Goal: Task Accomplishment & Management: Manage account settings

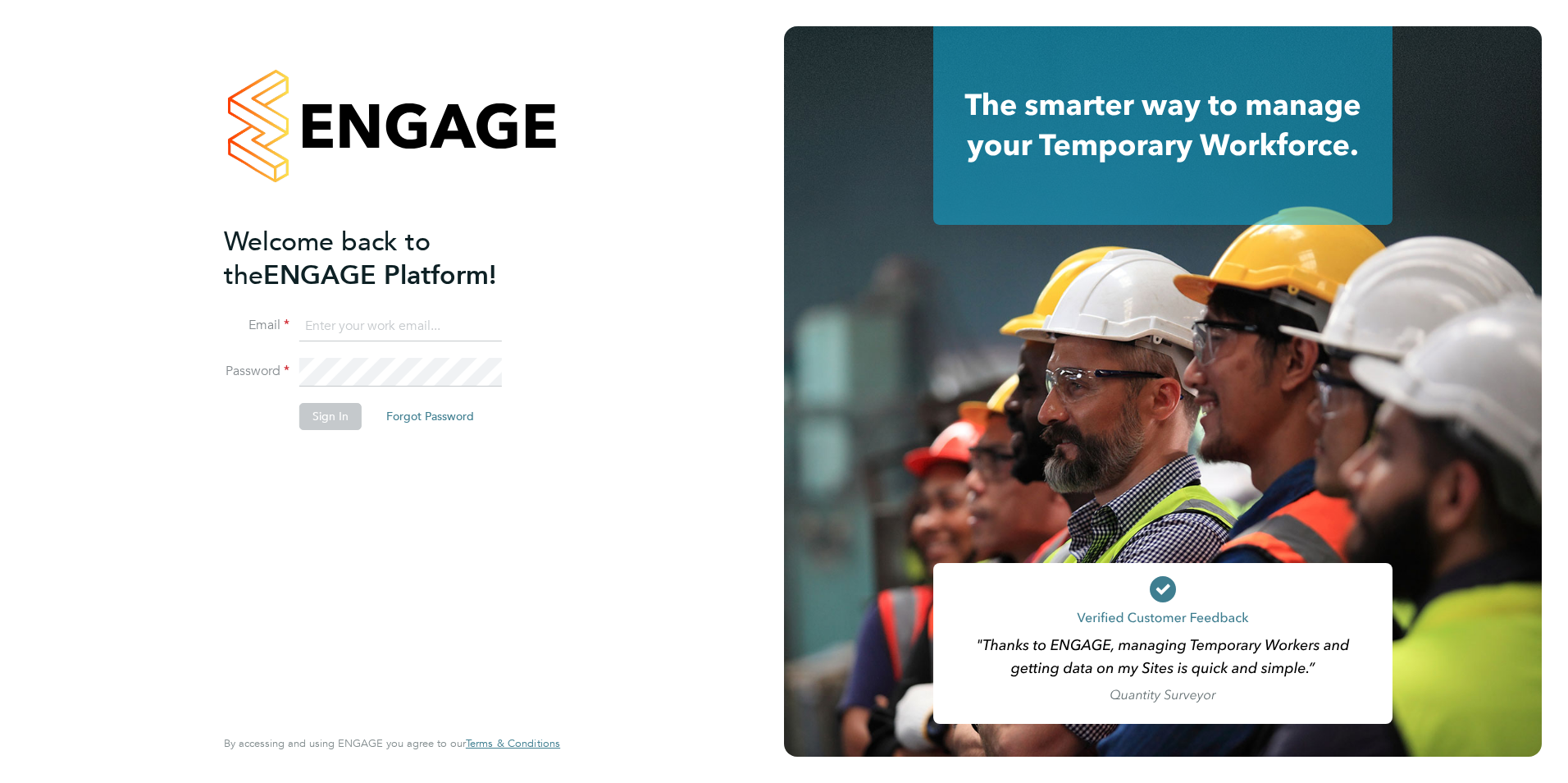
type input "laura.millward@reed.com"
click at [341, 435] on li "Sign In Forgot Password" at bounding box center [383, 424] width 320 height 43
click at [328, 406] on button "Sign In" at bounding box center [331, 415] width 62 height 26
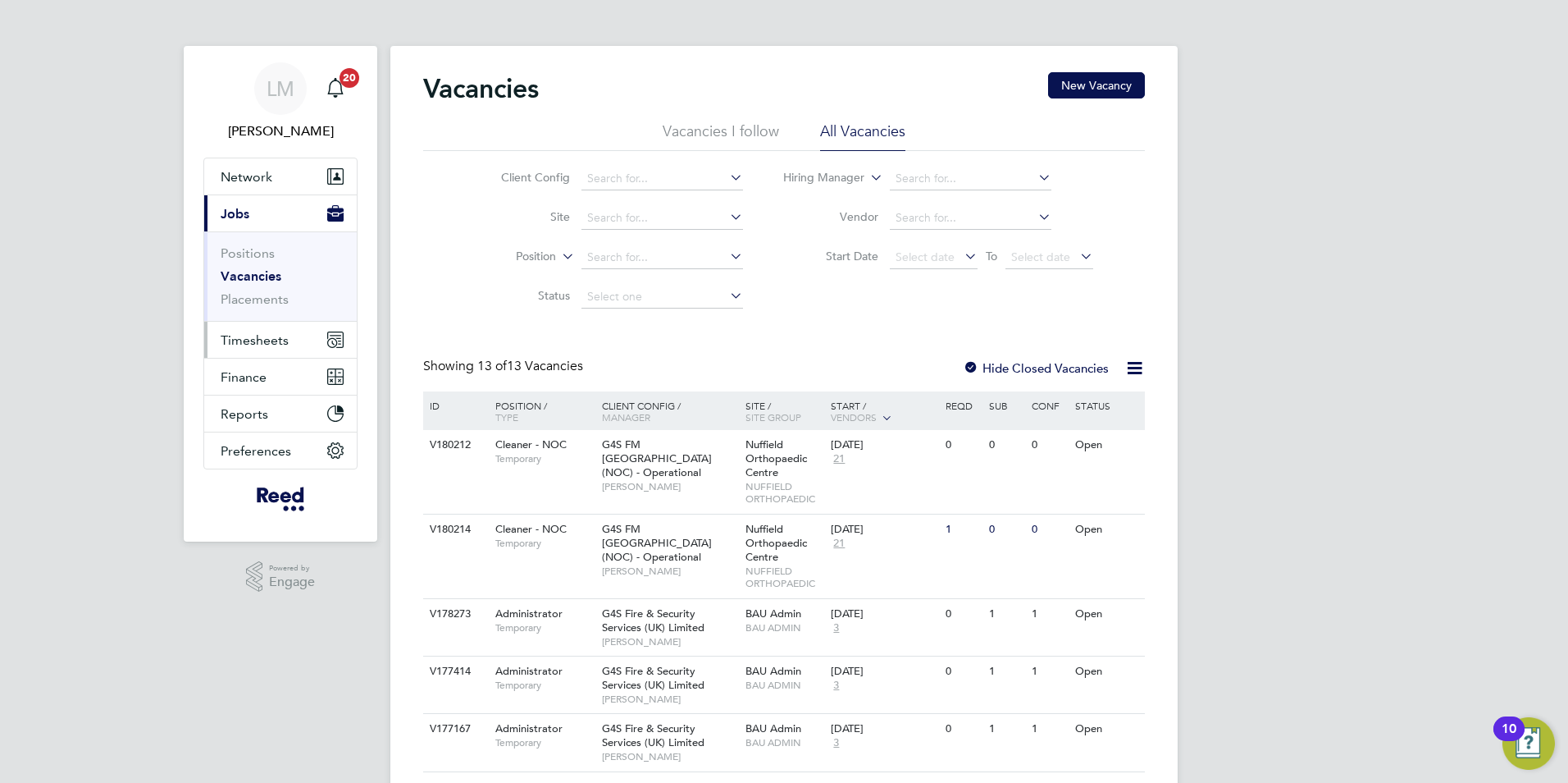
click at [269, 336] on span "Timesheets" at bounding box center [255, 340] width 68 height 16
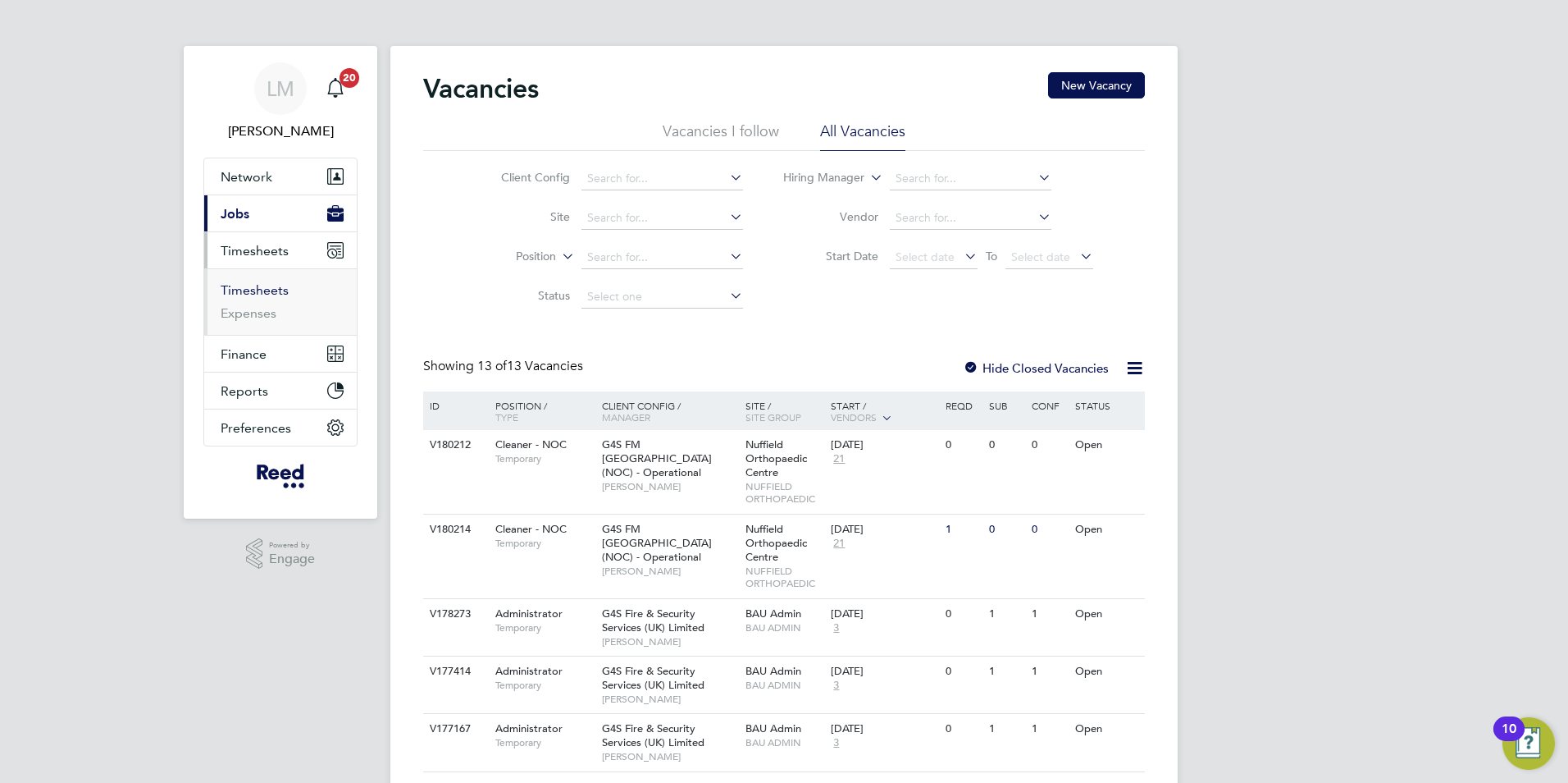
click at [273, 289] on link "Timesheets" at bounding box center [255, 290] width 68 height 16
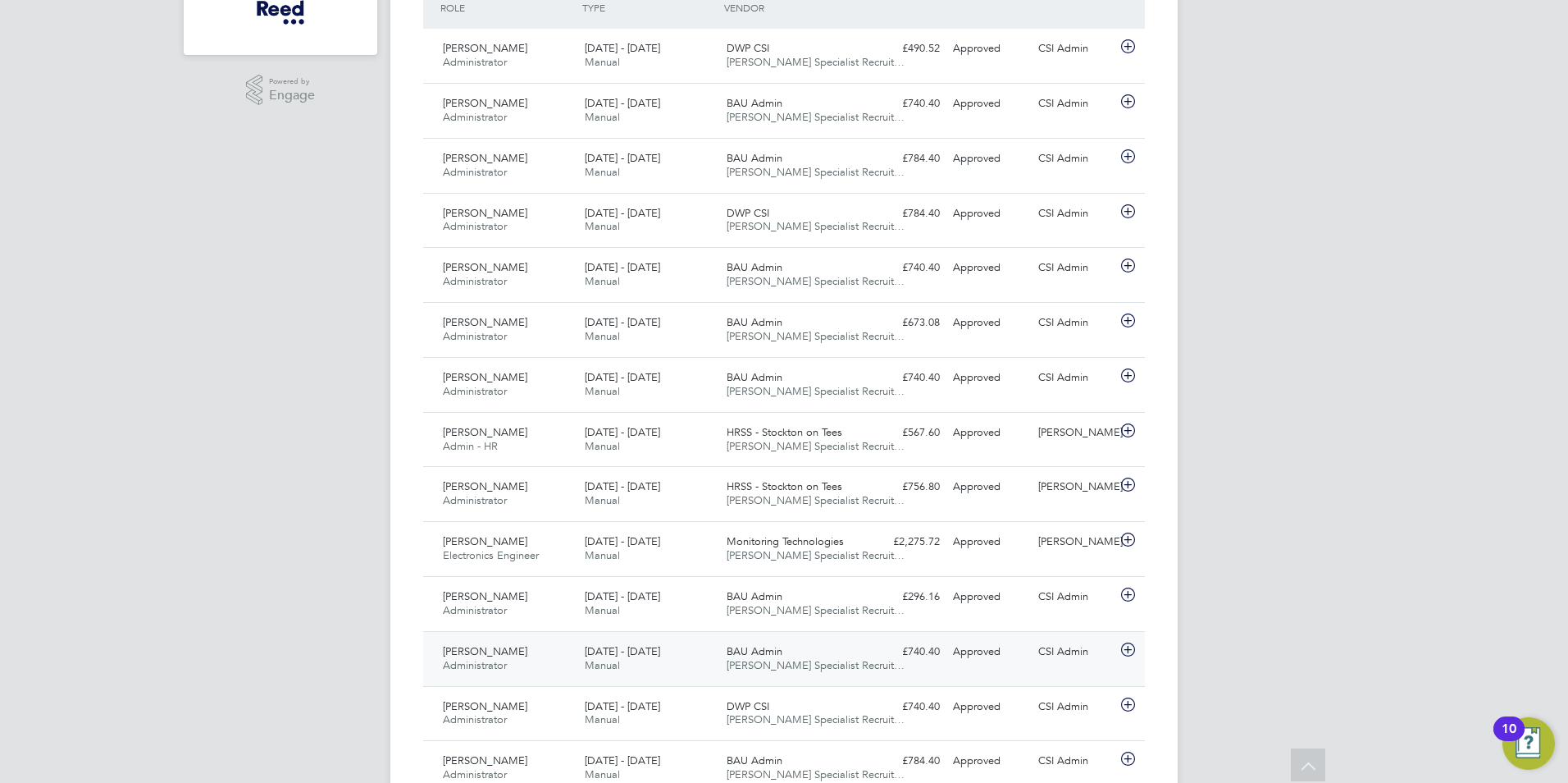
scroll to position [492, 0]
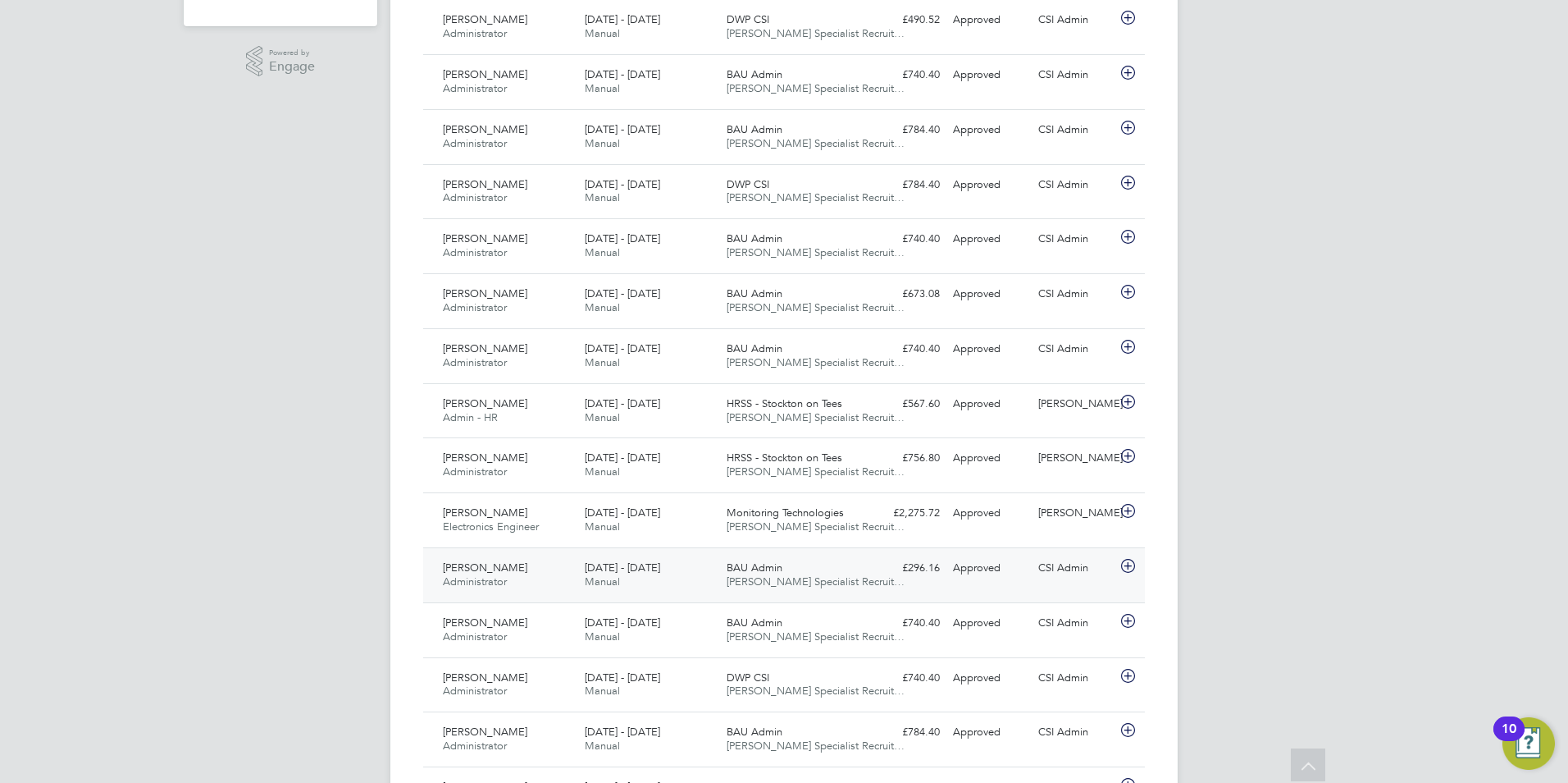
click at [957, 566] on div "Approved" at bounding box center [989, 568] width 86 height 27
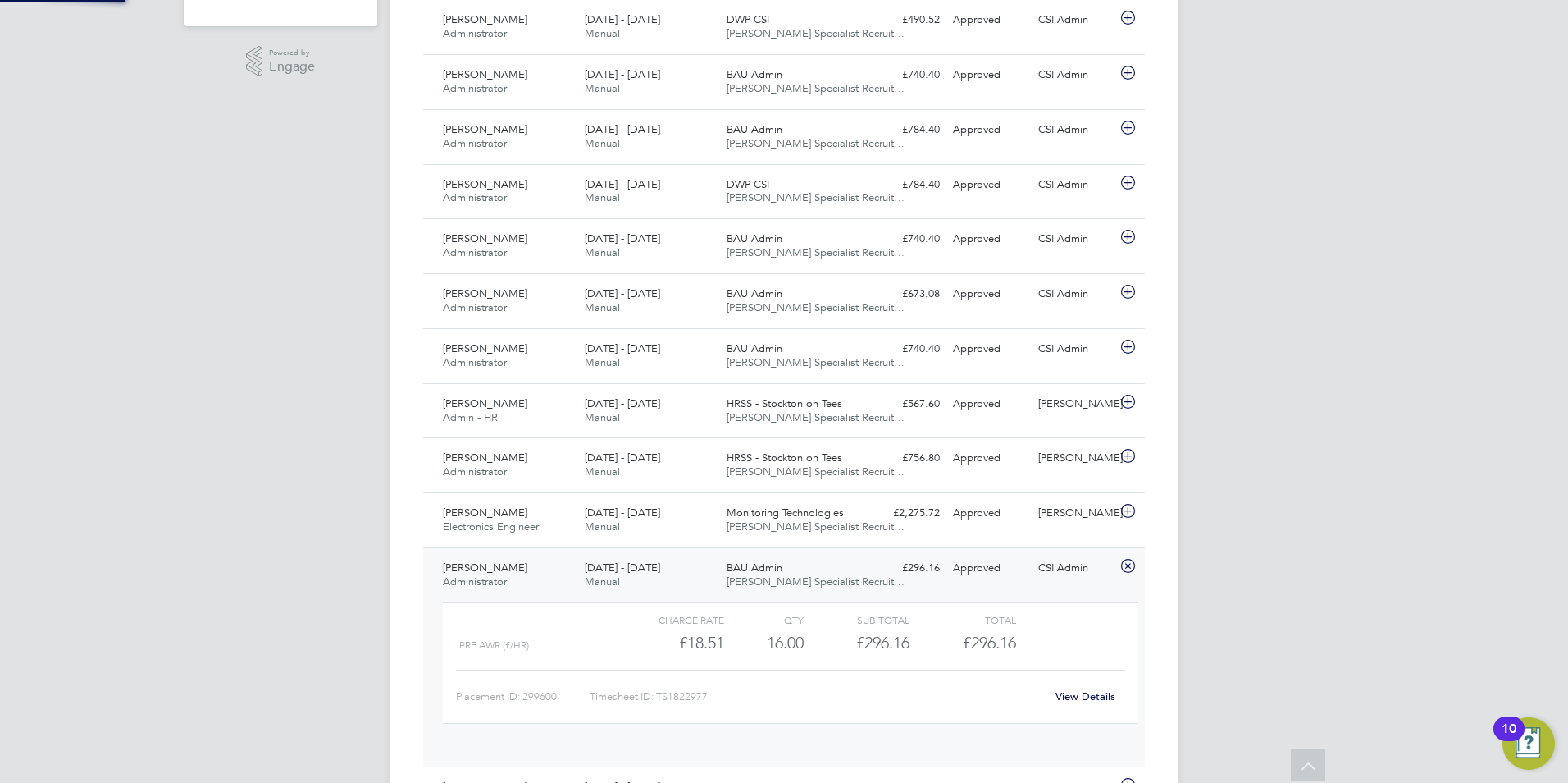
scroll to position [28, 160]
click at [1075, 692] on link "View Details" at bounding box center [1086, 695] width 60 height 14
click at [484, 575] on span "Administrator" at bounding box center [475, 581] width 64 height 14
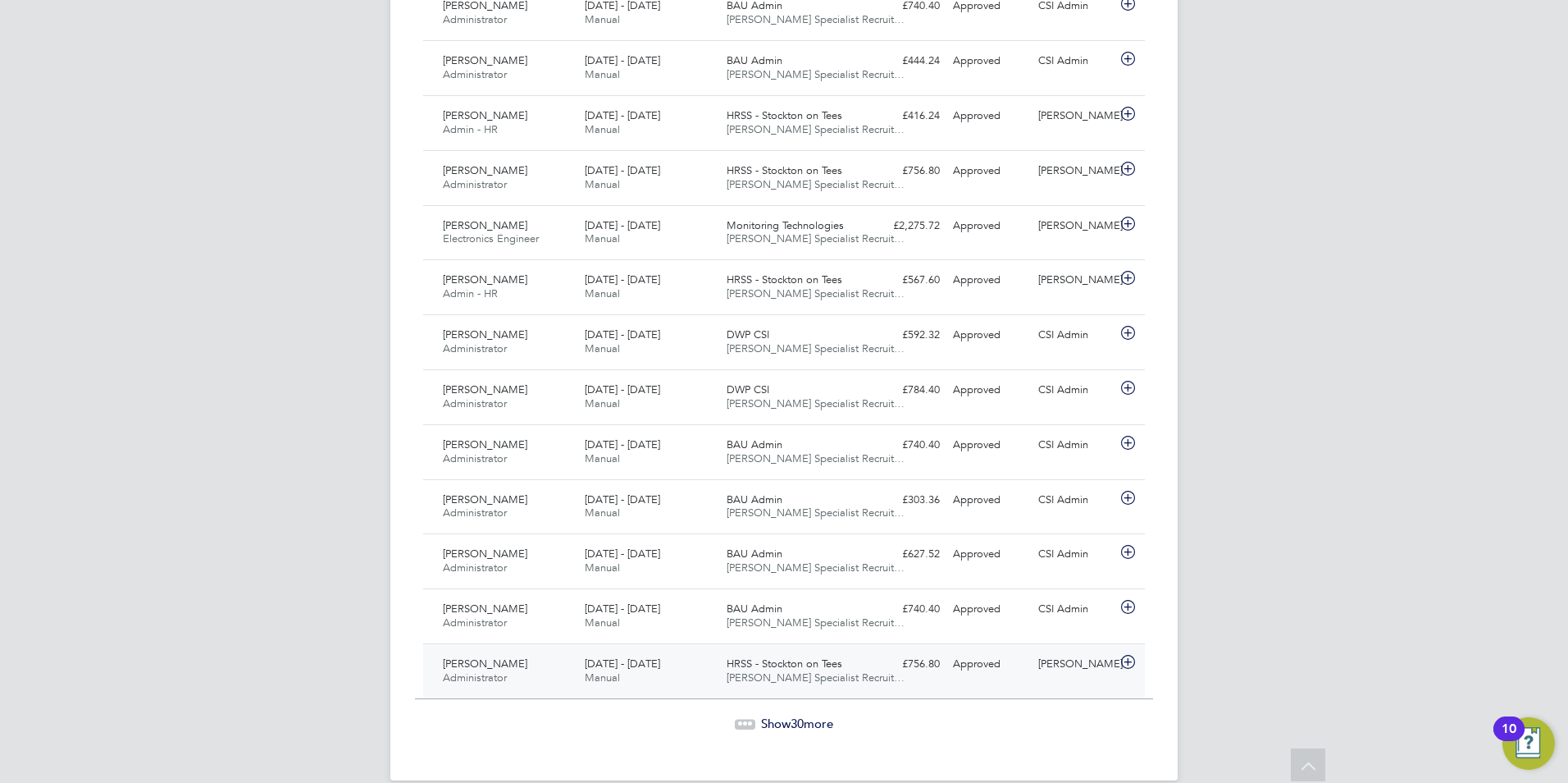
scroll to position [1461, 0]
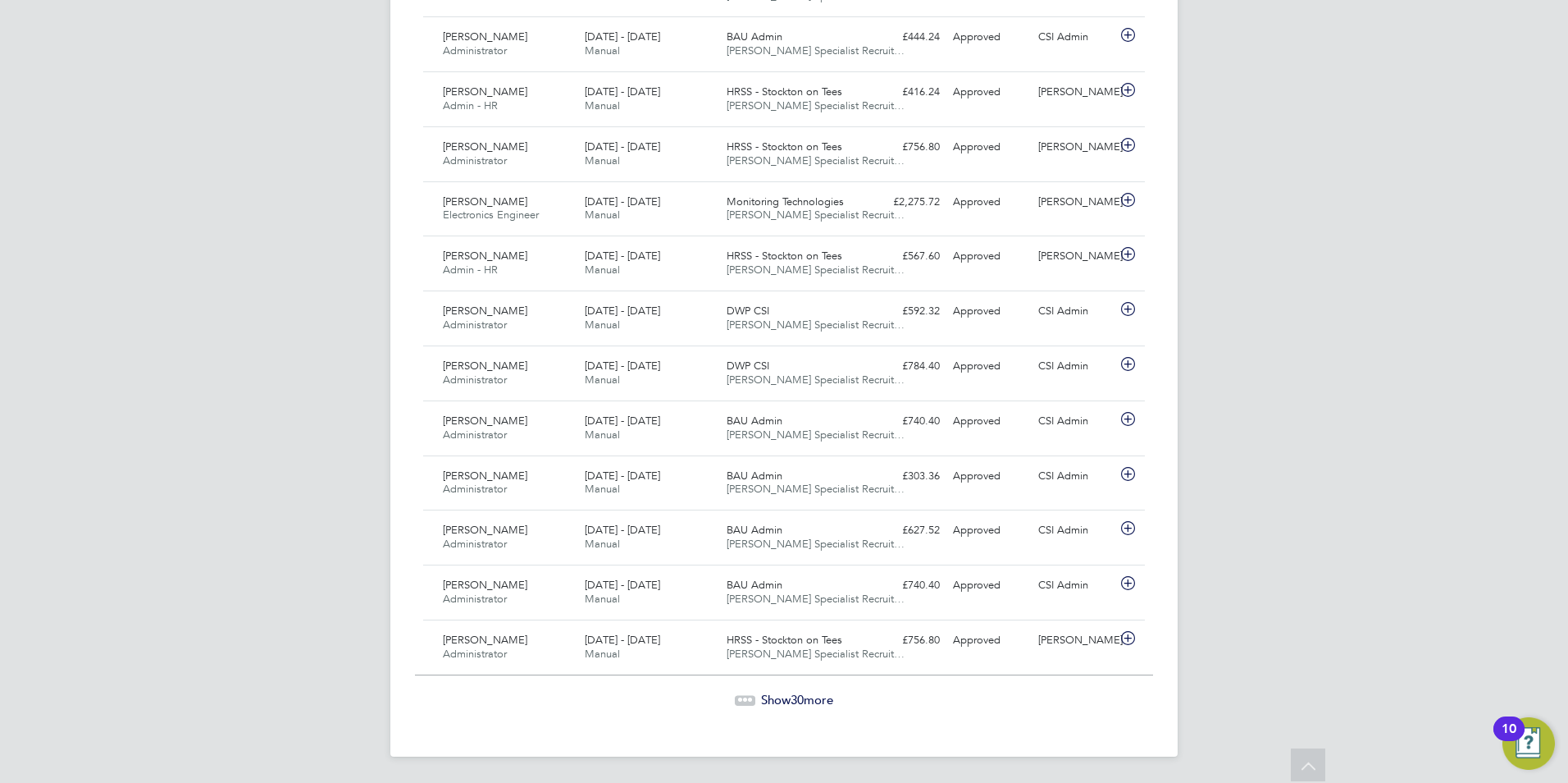
click at [791, 702] on span "30" at bounding box center [797, 699] width 13 height 16
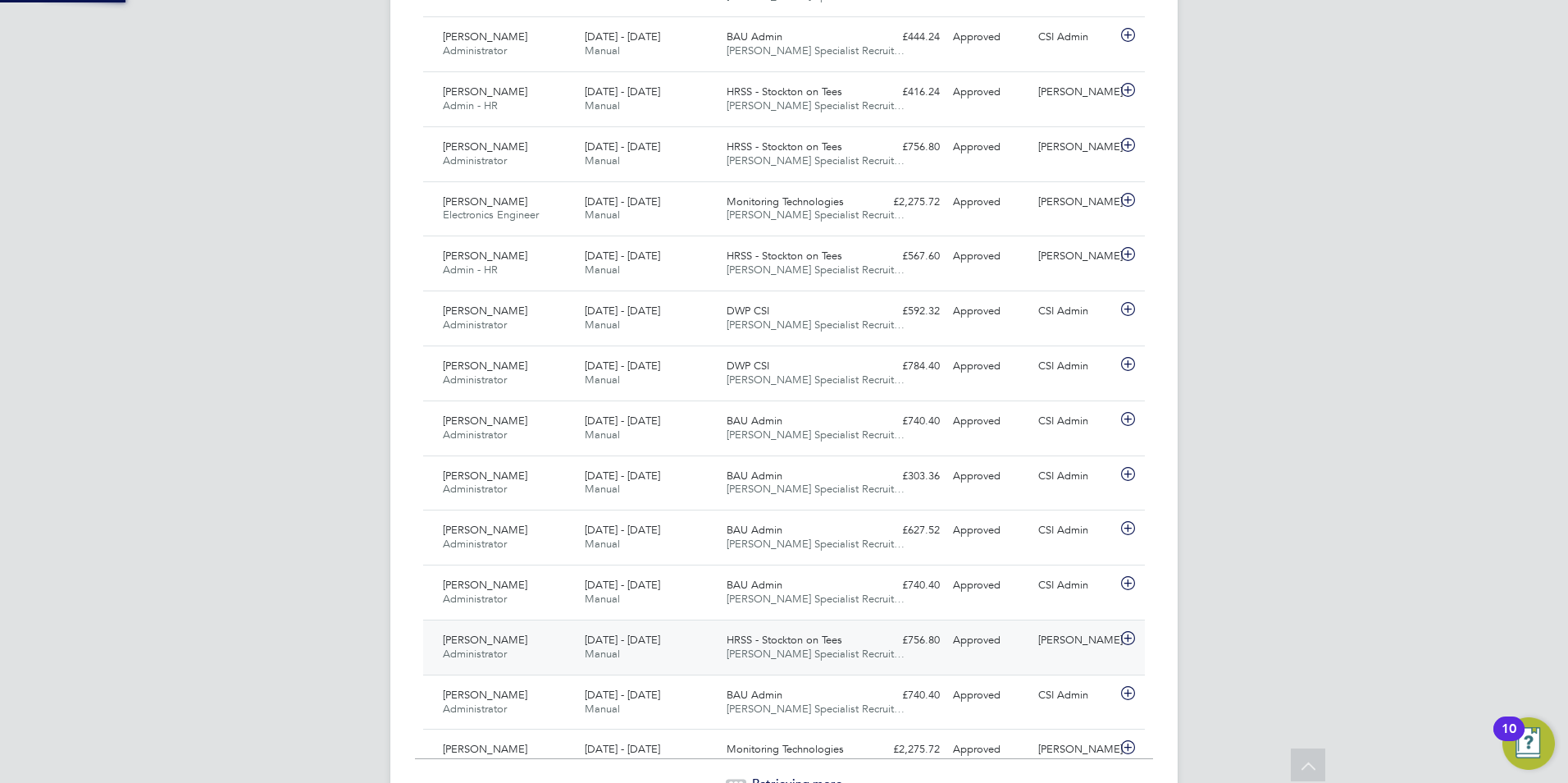
scroll to position [42, 143]
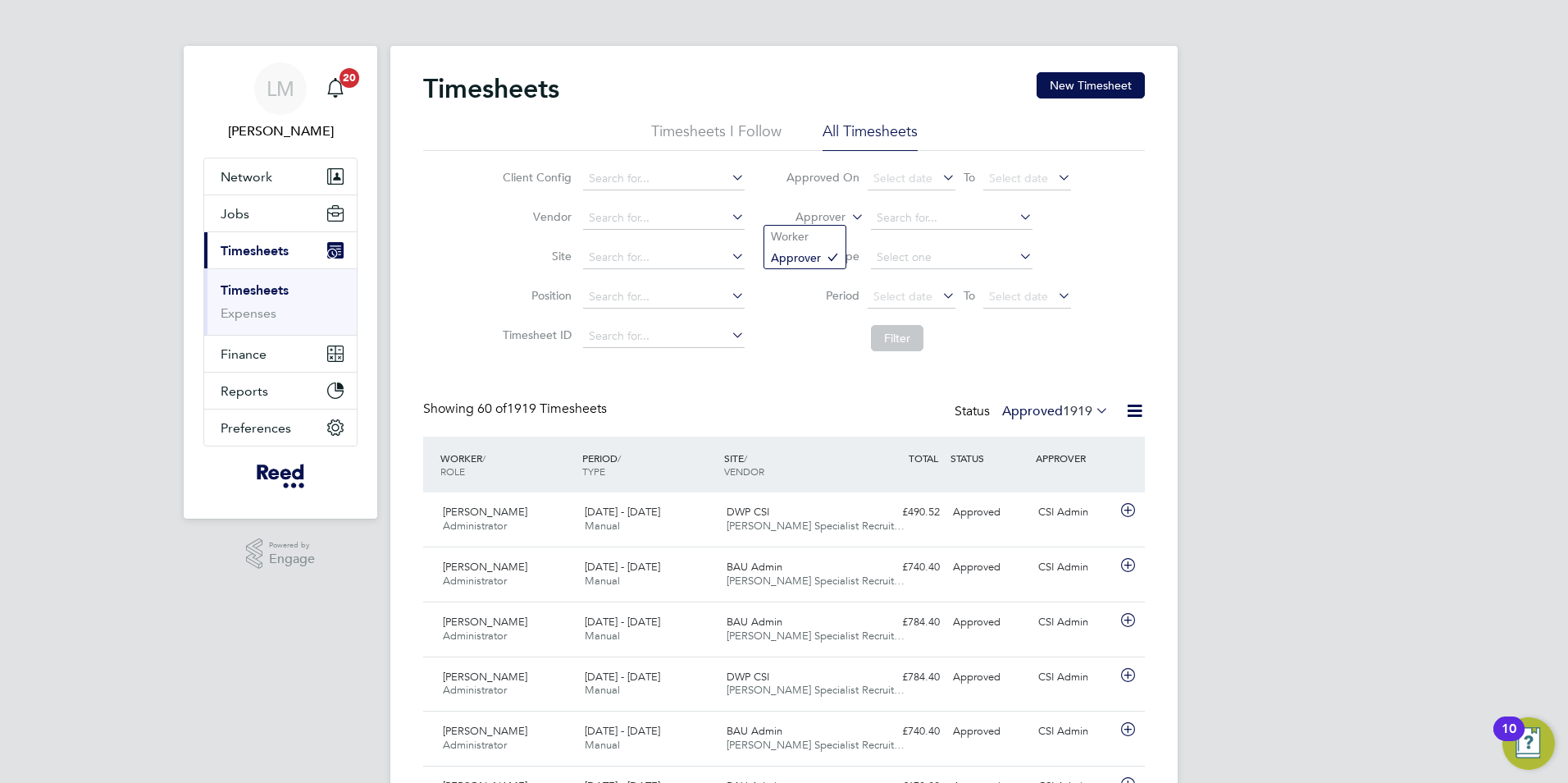
click at [848, 217] on icon at bounding box center [848, 212] width 0 height 15
click at [817, 233] on li "Worker" at bounding box center [804, 236] width 81 height 21
click at [900, 213] on input at bounding box center [952, 219] width 161 height 23
click at [924, 240] on li "Shy aw Hassan" at bounding box center [951, 239] width 163 height 22
type input "Shyaw Hassan"
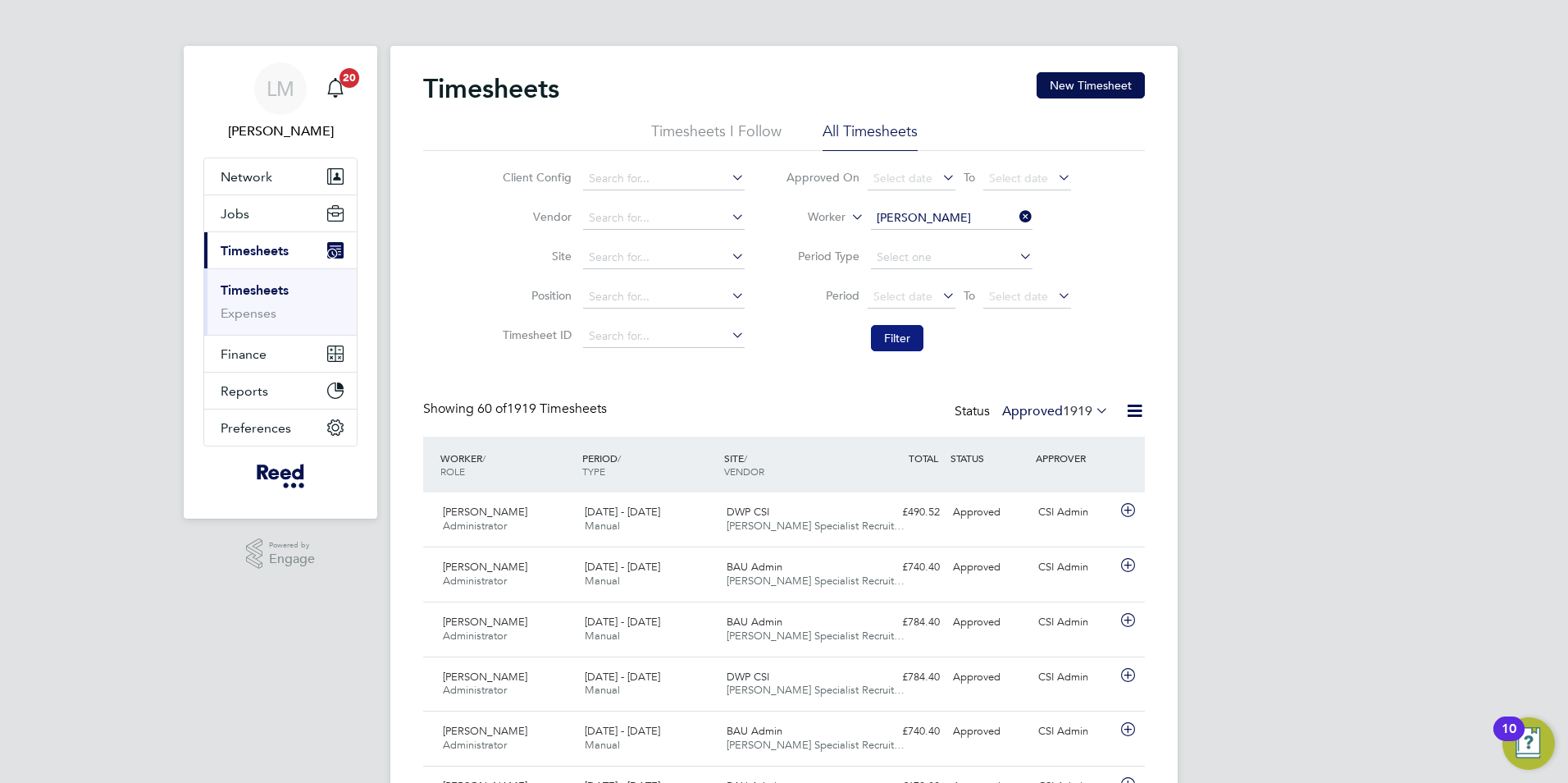
click at [902, 335] on button "Filter" at bounding box center [898, 338] width 53 height 26
click at [764, 622] on span "HRSS - Stockton on Tees" at bounding box center [784, 622] width 116 height 14
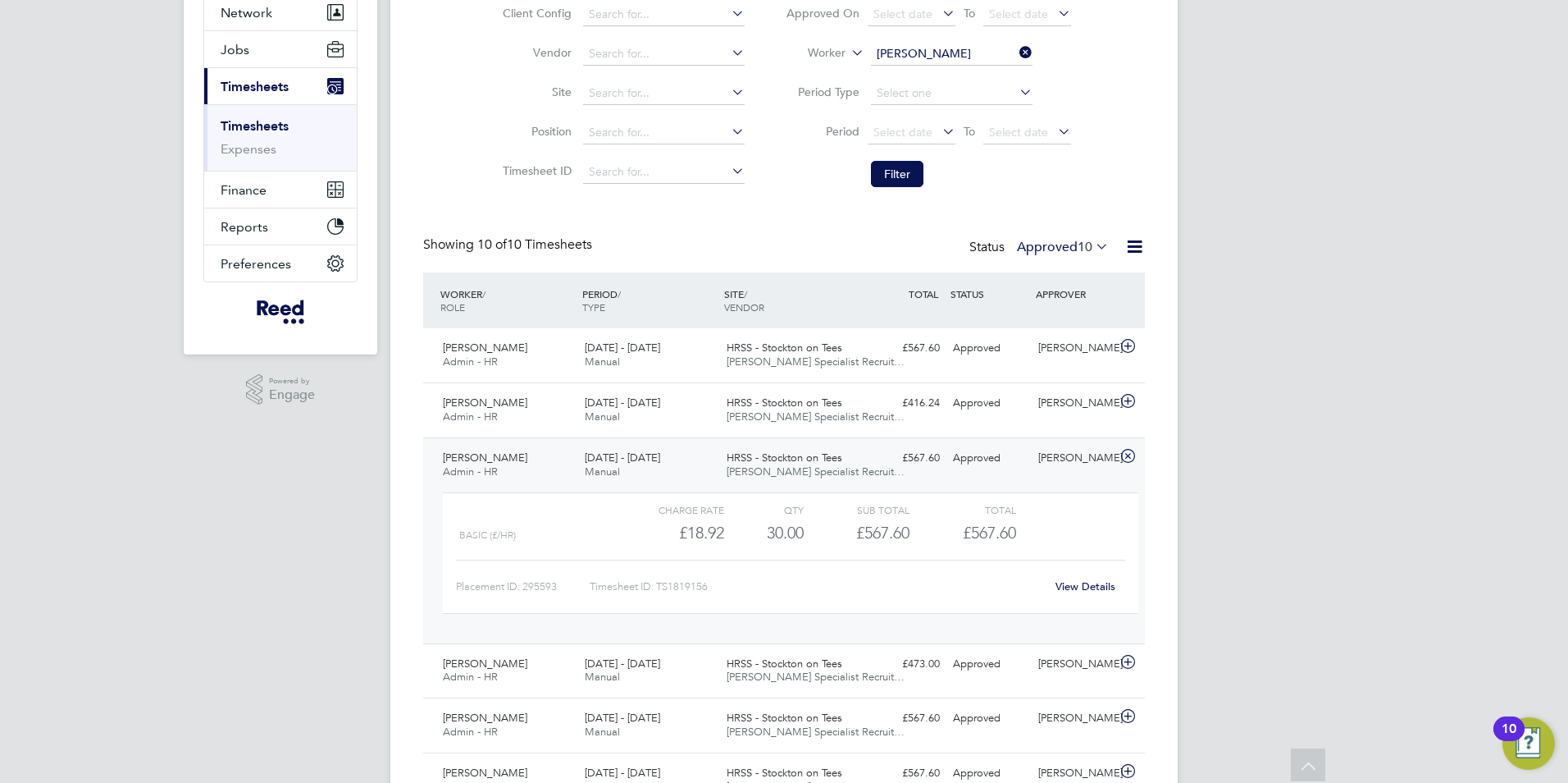
click at [1096, 585] on link "View Details" at bounding box center [1086, 586] width 60 height 14
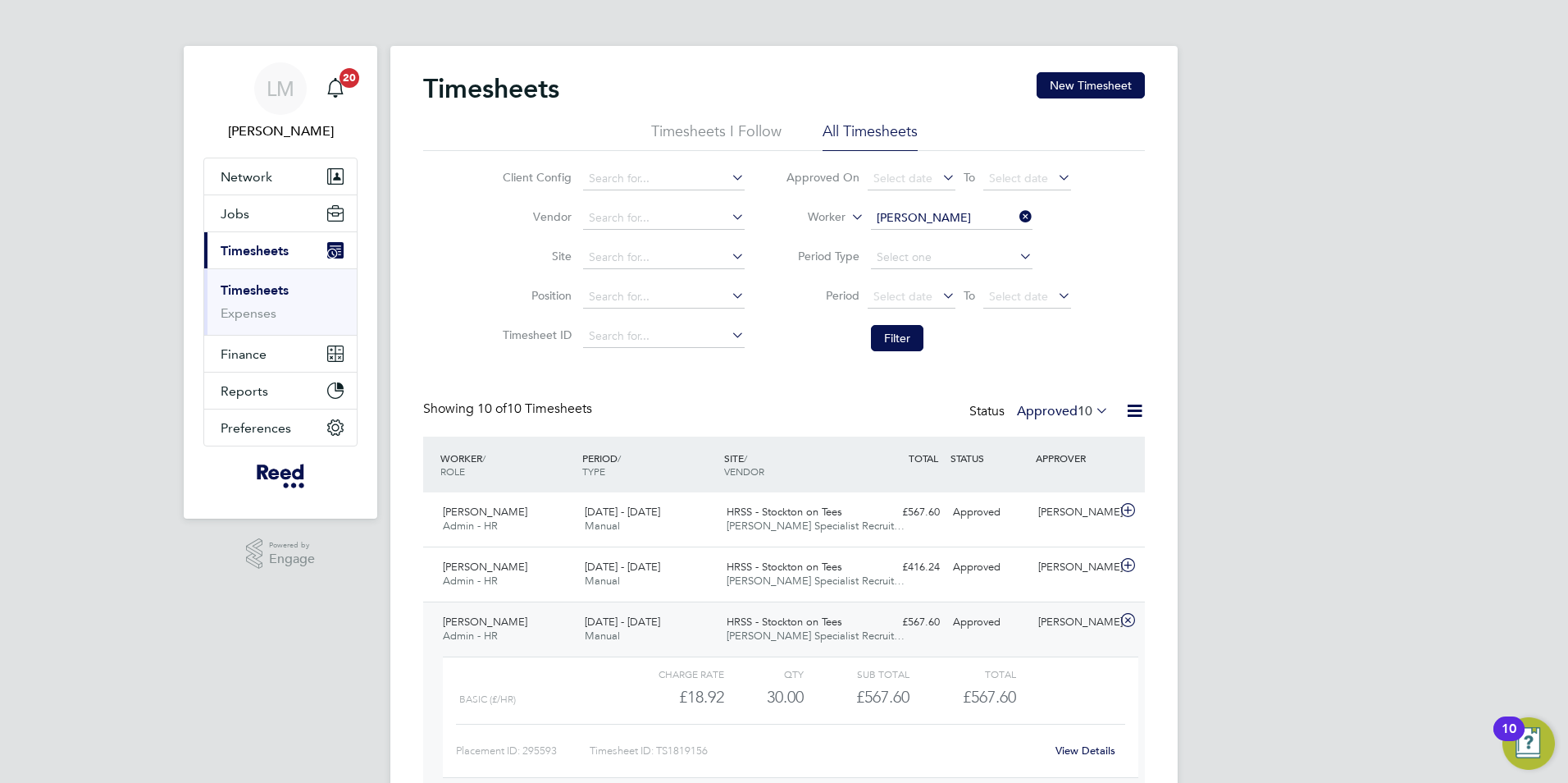
click at [267, 292] on link "Timesheets" at bounding box center [255, 290] width 68 height 16
click at [262, 280] on ul "Timesheets Expenses" at bounding box center [280, 302] width 153 height 66
click at [848, 215] on icon at bounding box center [848, 212] width 0 height 15
click at [798, 253] on li "Approver" at bounding box center [804, 258] width 81 height 21
click at [882, 337] on button "Filter" at bounding box center [898, 338] width 53 height 26
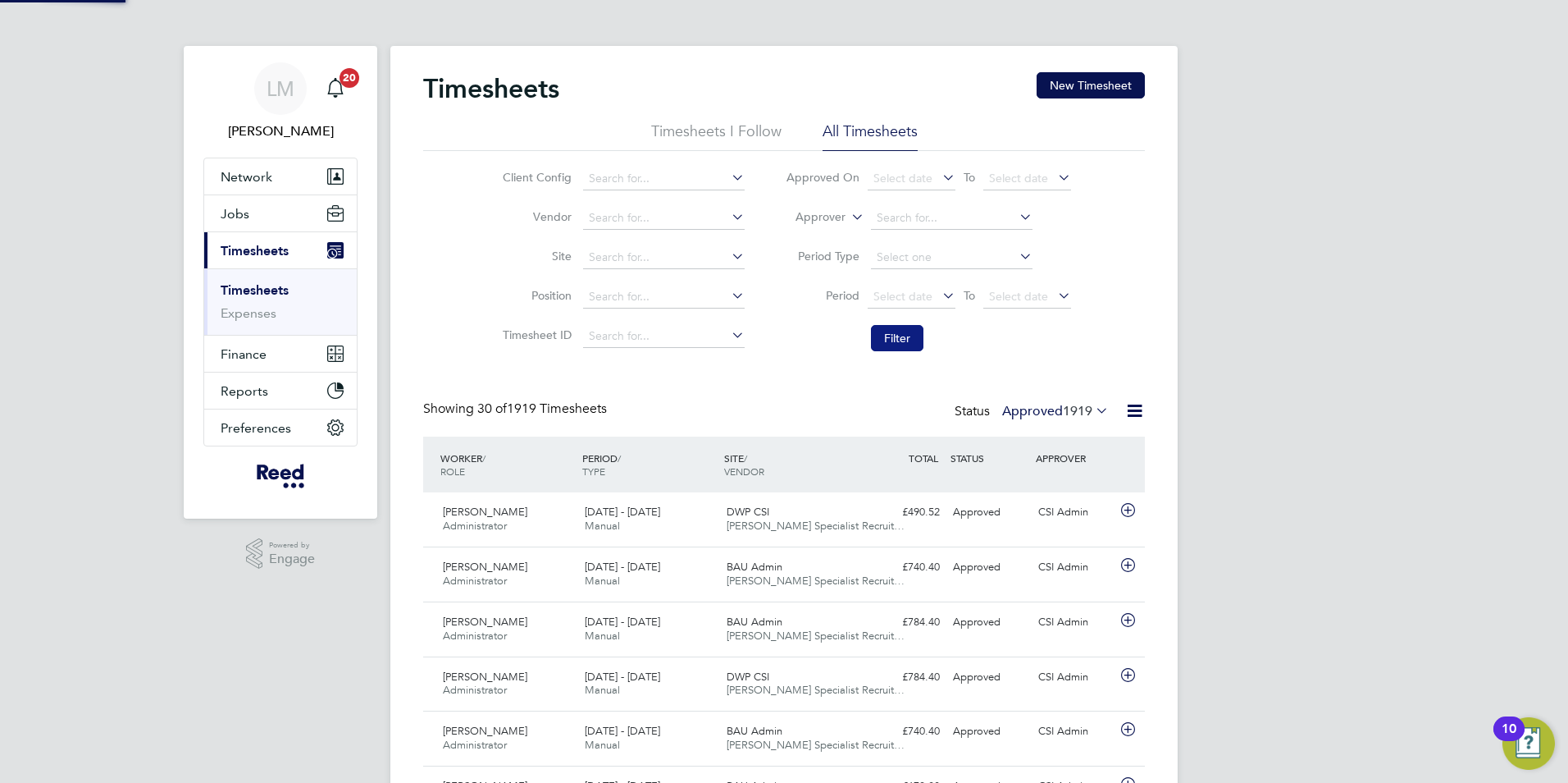
scroll to position [42, 143]
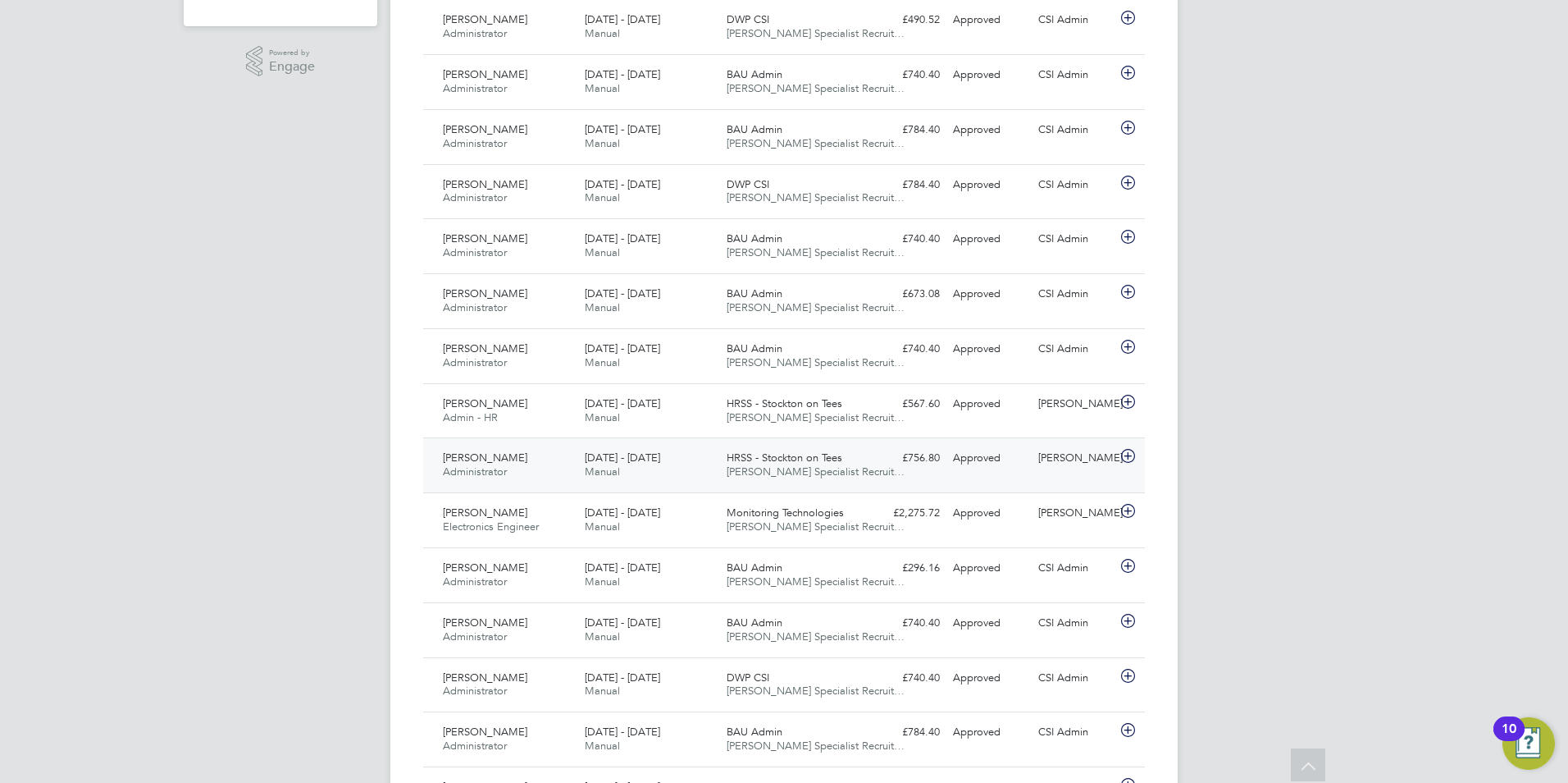
click at [1001, 463] on div "Approved" at bounding box center [989, 458] width 86 height 27
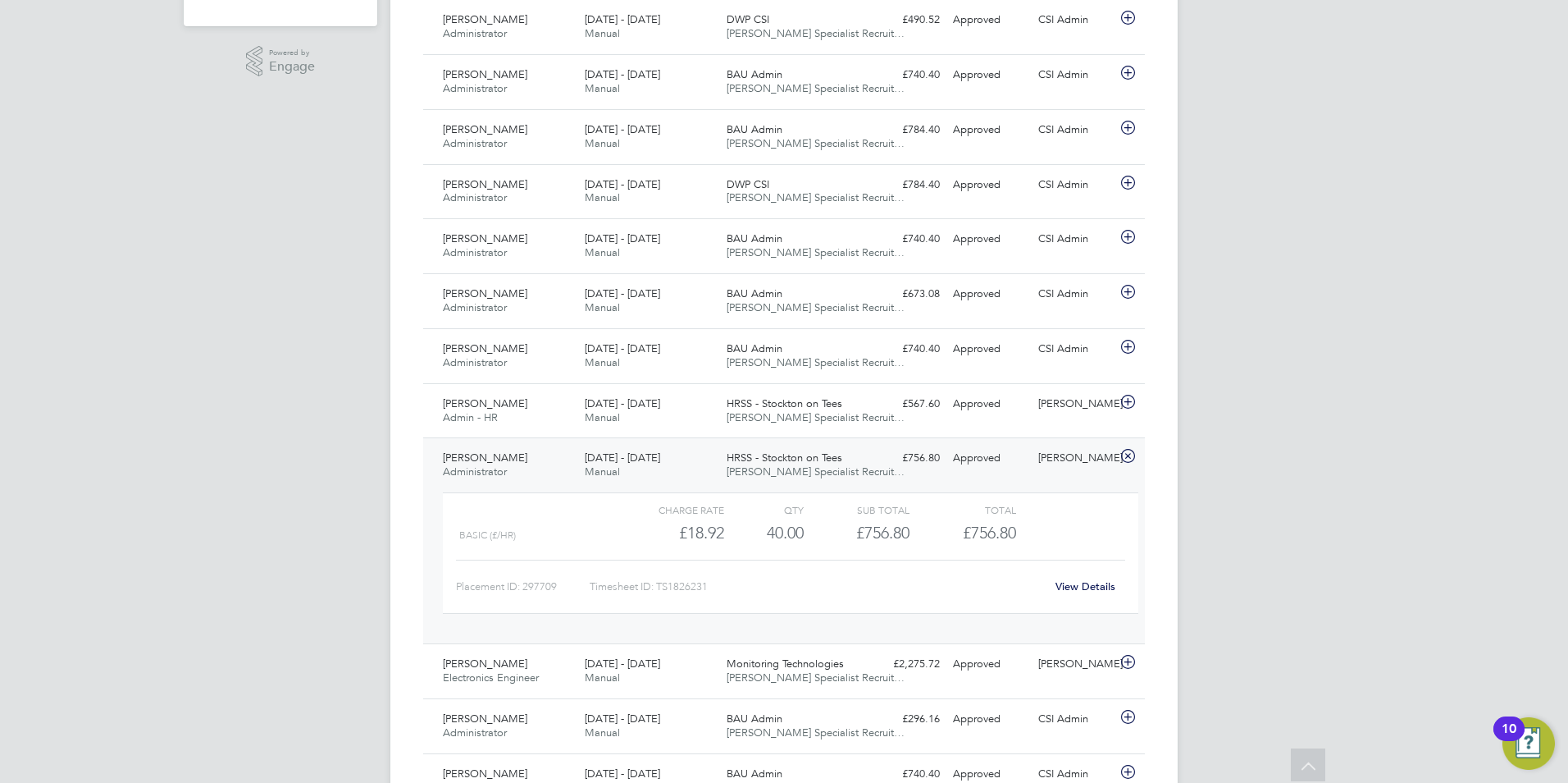
click at [1074, 585] on link "View Details" at bounding box center [1086, 586] width 60 height 14
drag, startPoint x: 477, startPoint y: 450, endPoint x: 515, endPoint y: 408, distance: 56.6
click at [480, 449] on div "Emma Elliott Administrator 15 - 21 Sep 2025" at bounding box center [508, 465] width 142 height 41
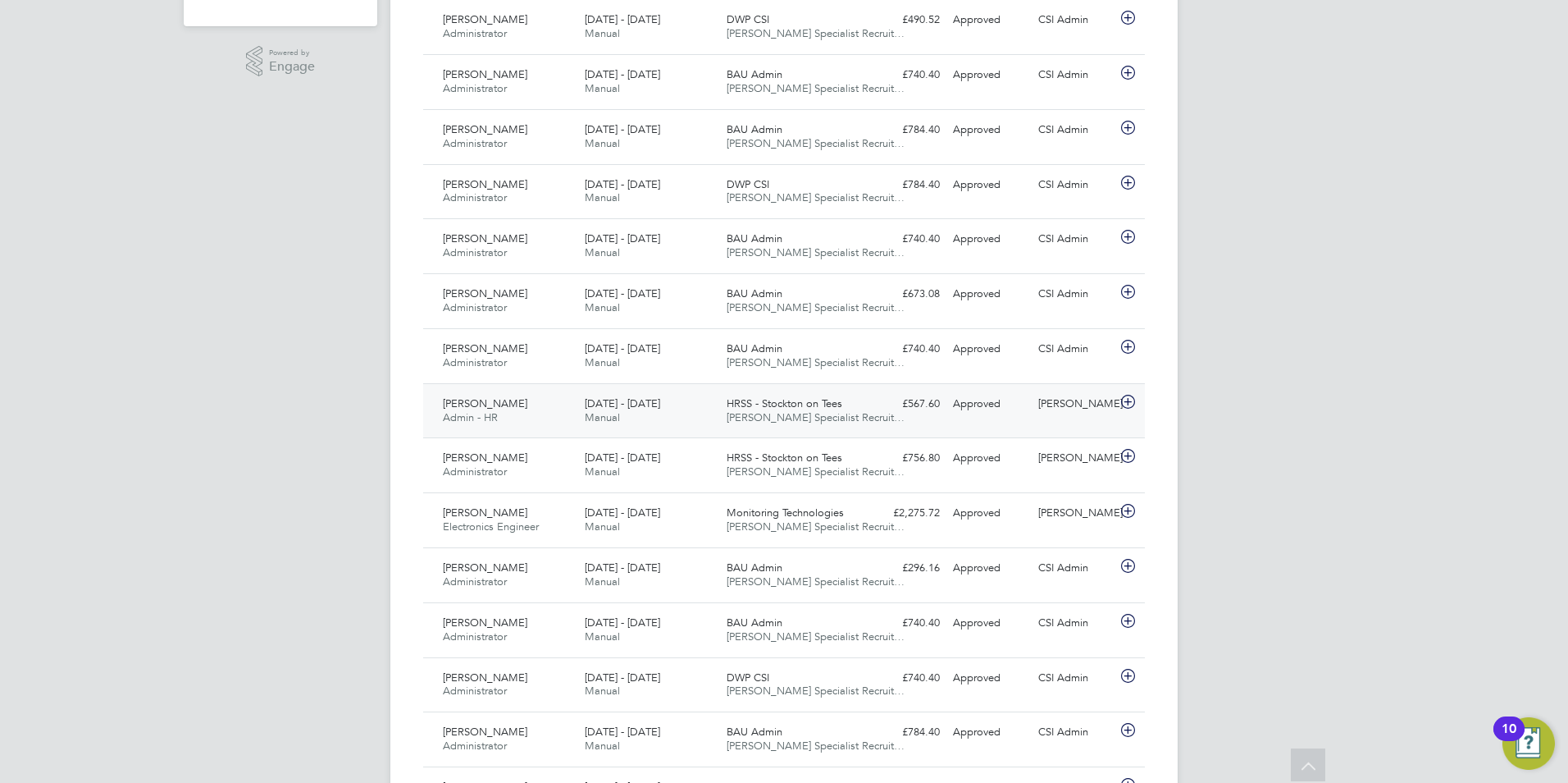
click at [515, 406] on div "Shyaw Hassan Admin - HR 15 - 21 Sep 2025" at bounding box center [508, 410] width 142 height 41
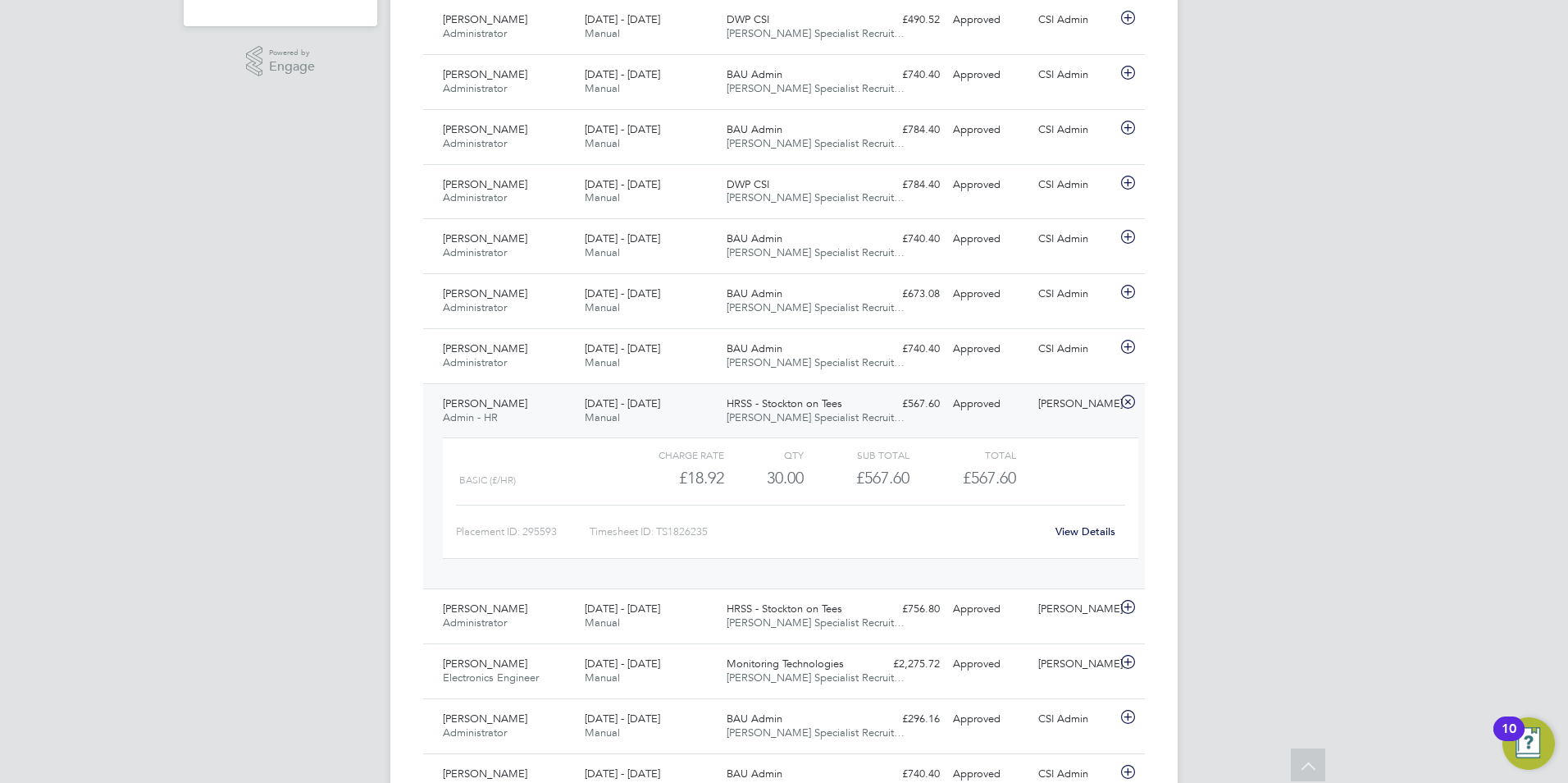
click at [1060, 533] on link "View Details" at bounding box center [1086, 531] width 60 height 14
click at [487, 412] on span "Admin - HR" at bounding box center [470, 417] width 55 height 14
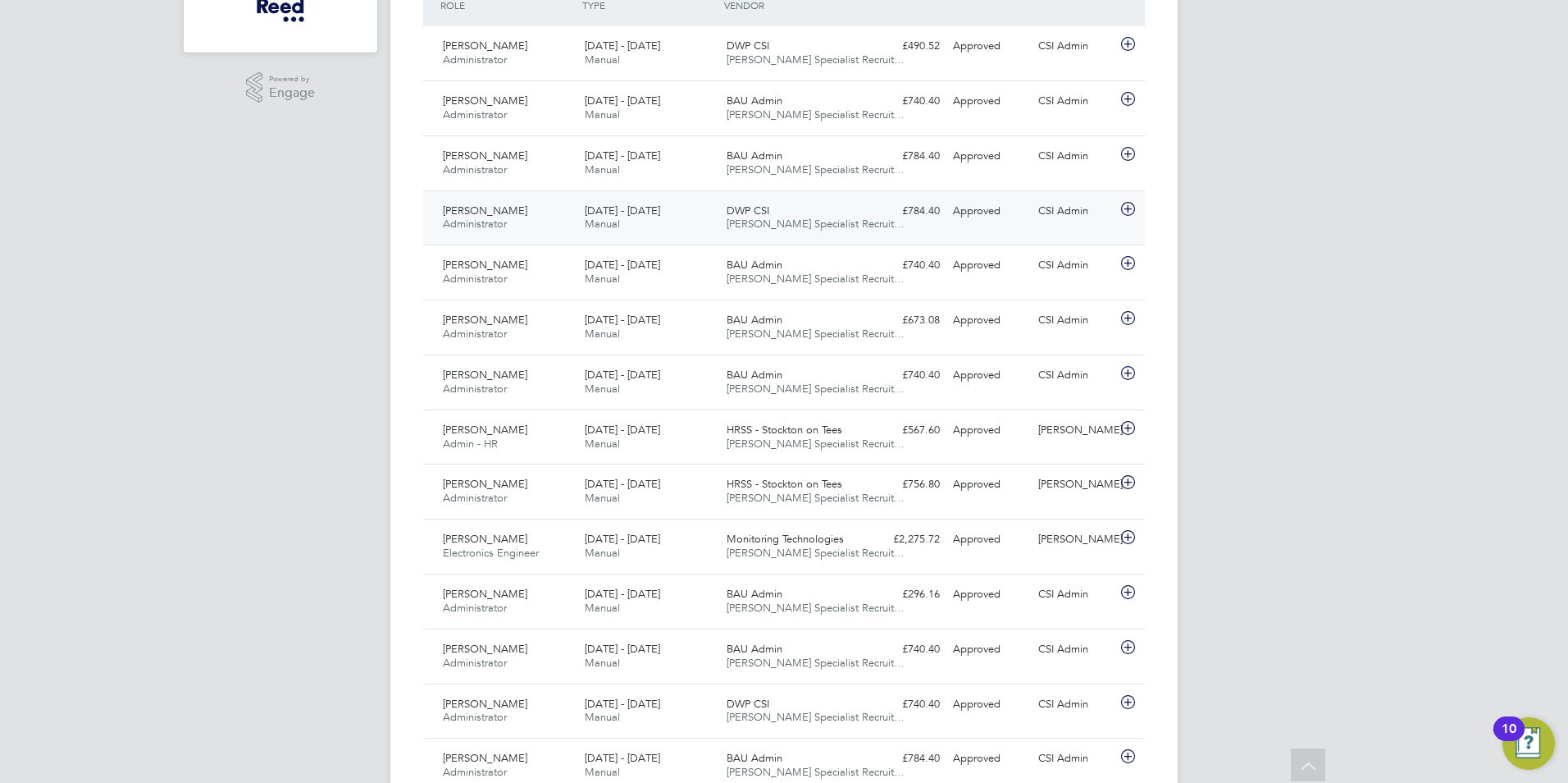
scroll to position [492, 0]
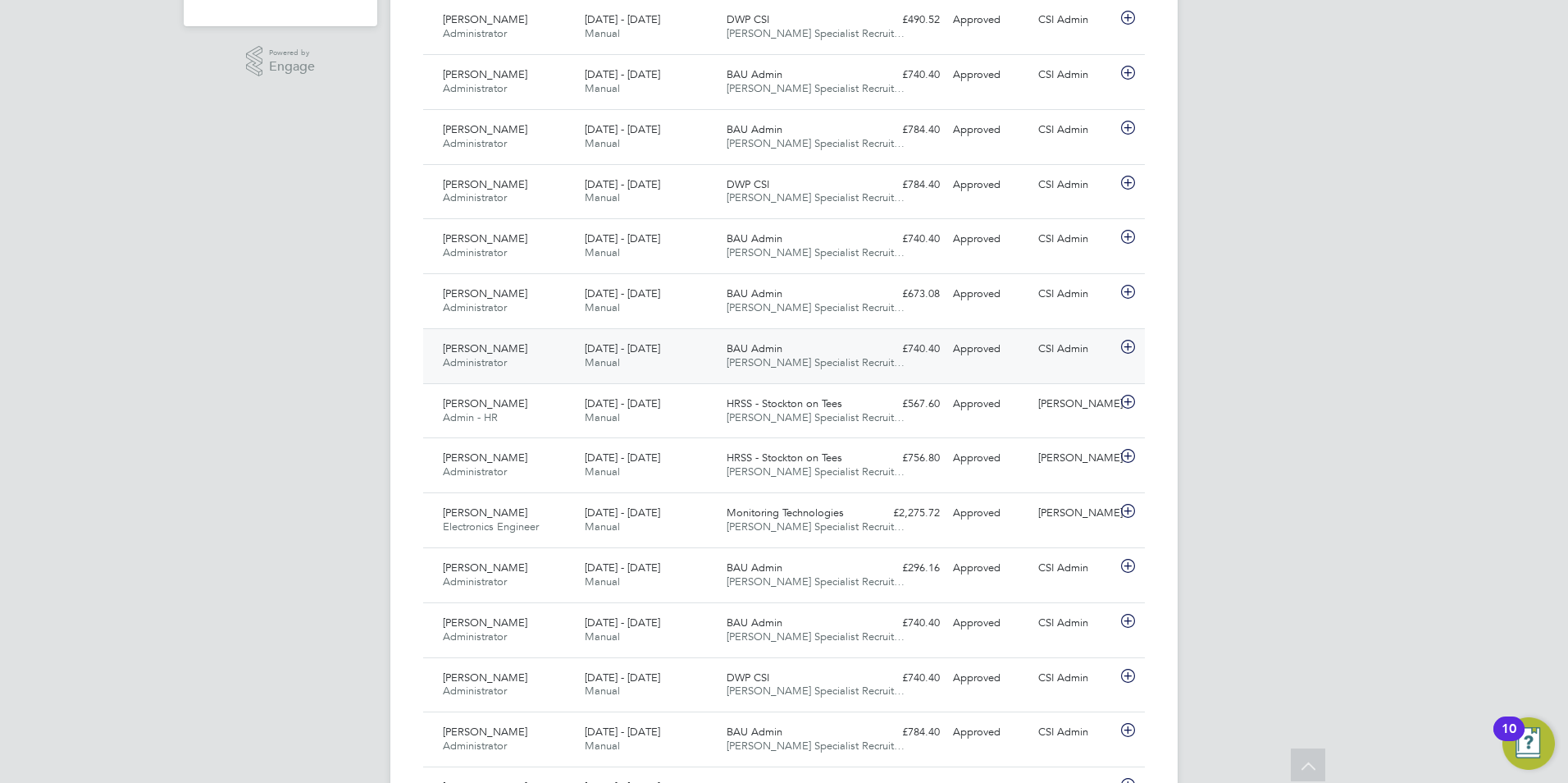
click at [911, 358] on div "£740.40 Approved" at bounding box center [904, 349] width 86 height 27
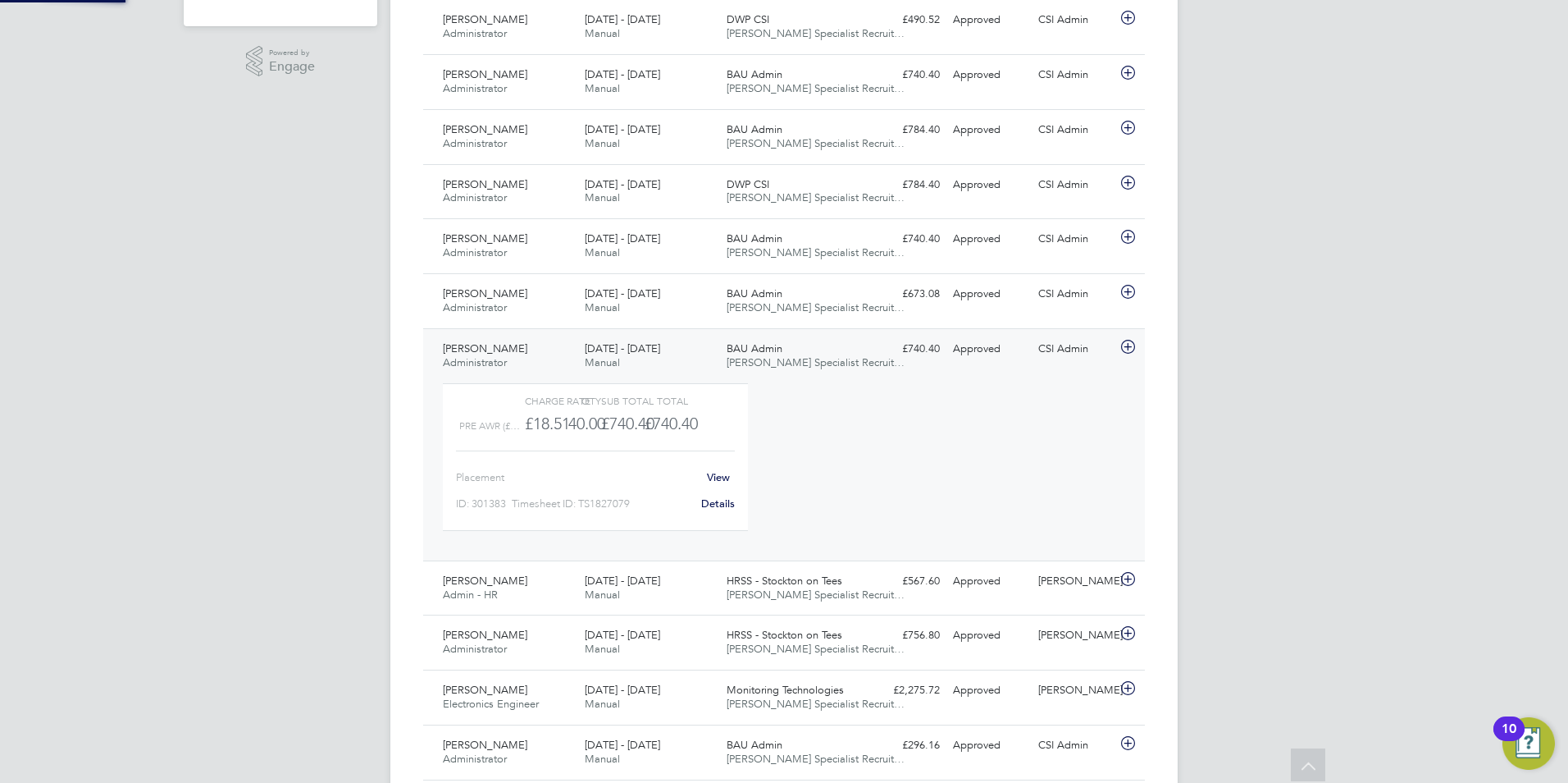
scroll to position [28, 160]
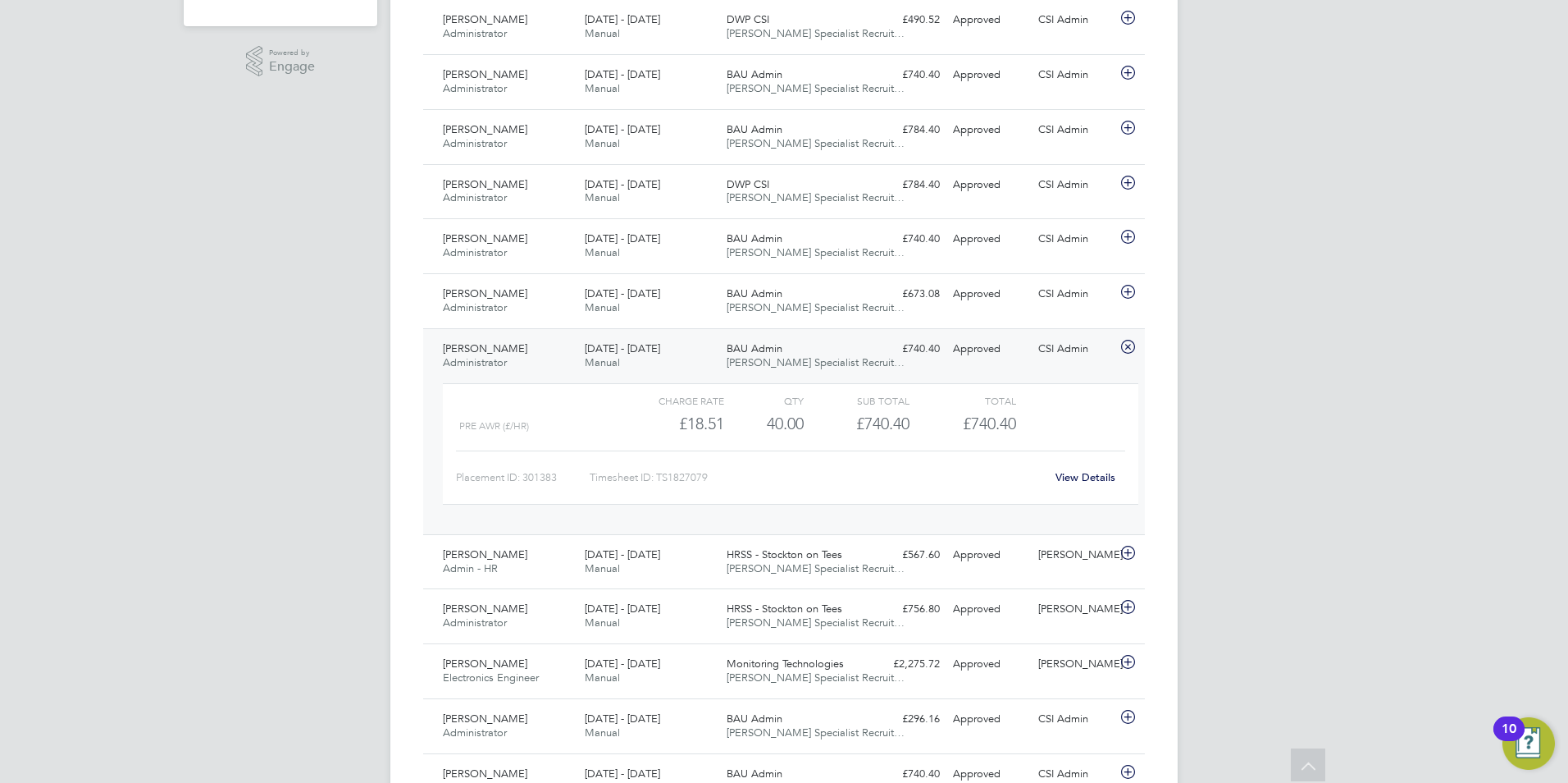
click at [1083, 477] on link "View Details" at bounding box center [1086, 477] width 60 height 14
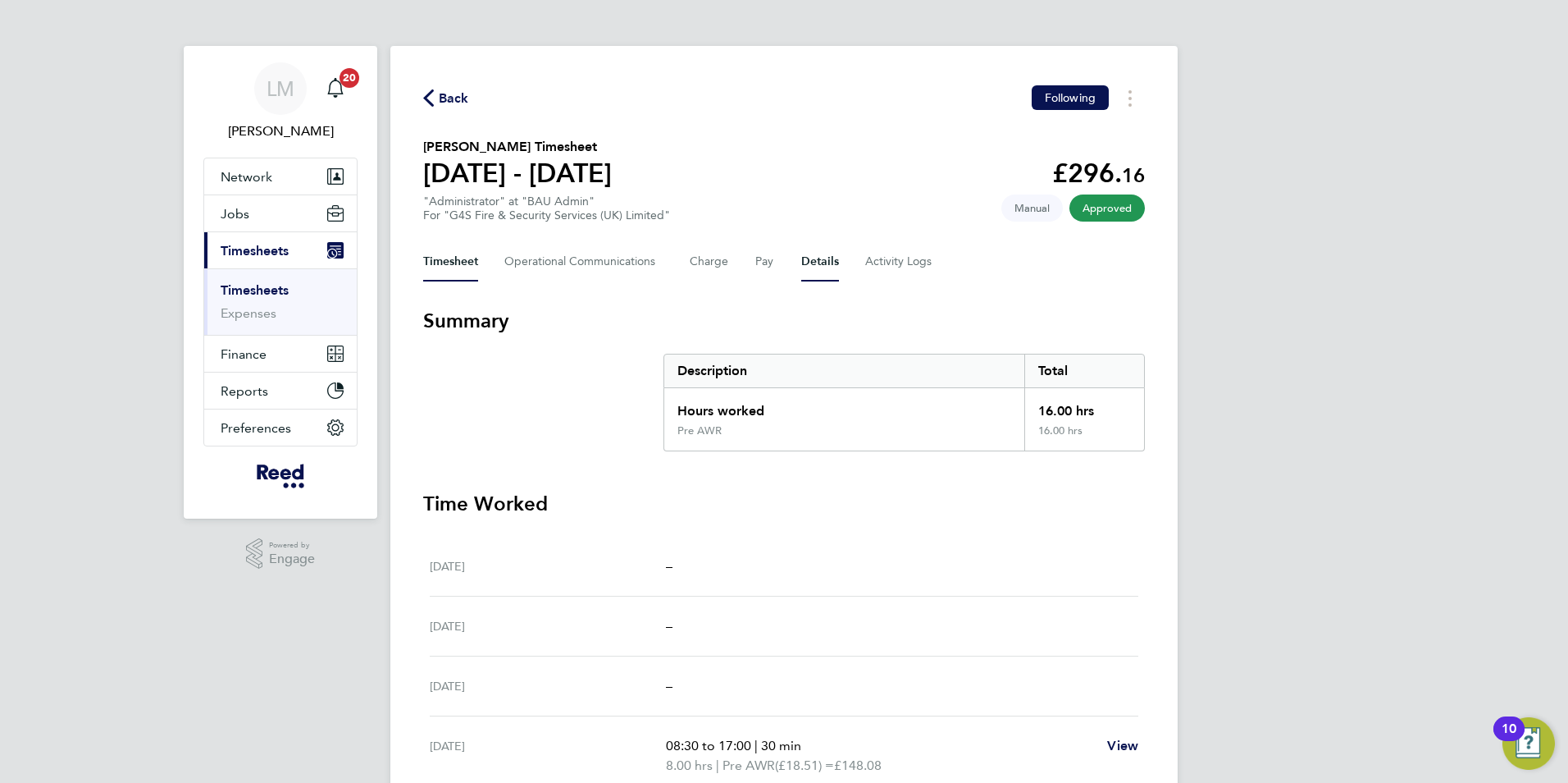
click at [825, 265] on button "Details" at bounding box center [820, 262] width 38 height 39
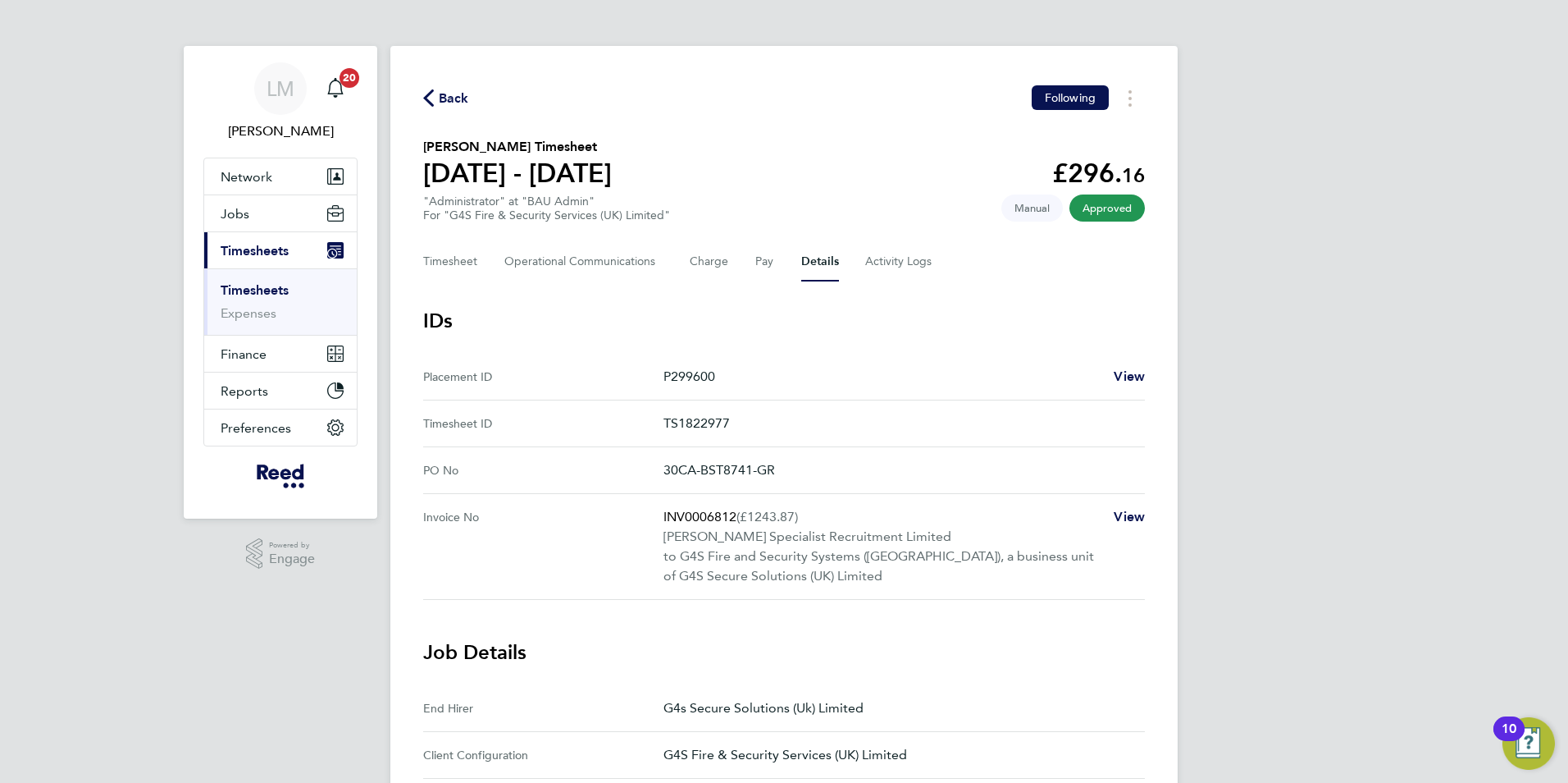
drag, startPoint x: 662, startPoint y: 472, endPoint x: 794, endPoint y: 474, distance: 132.0
click at [794, 474] on No "PO No 30CA-BST8741-GR" at bounding box center [784, 471] width 722 height 47
copy No "30CA-BST8741-GR"
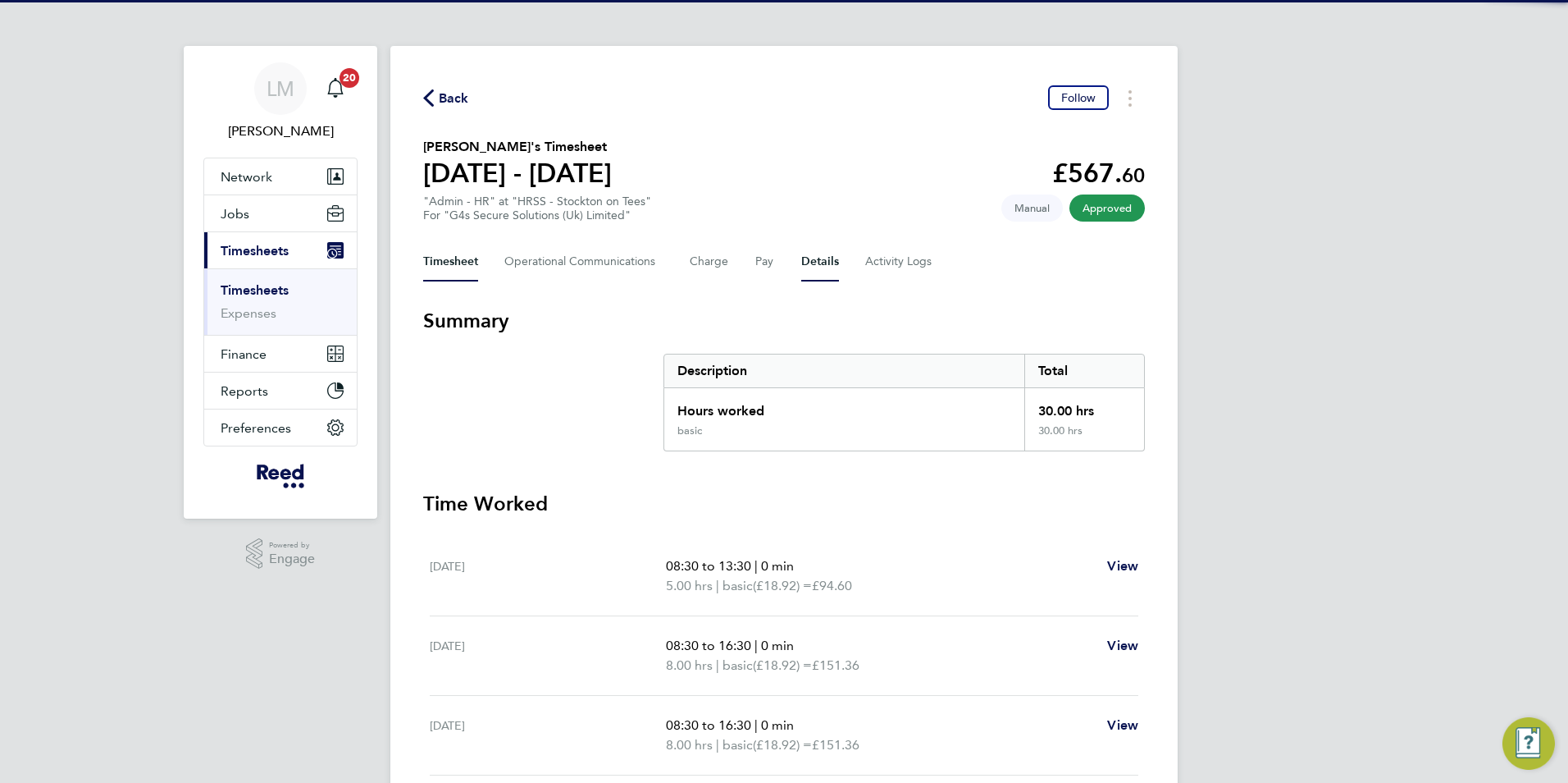
click at [815, 257] on button "Details" at bounding box center [820, 262] width 38 height 39
click at [821, 260] on button "Details" at bounding box center [820, 262] width 38 height 39
click at [823, 253] on button "Details" at bounding box center [820, 262] width 38 height 39
drag, startPoint x: 824, startPoint y: 260, endPoint x: 817, endPoint y: 267, distance: 9.9
click at [822, 260] on button "Details" at bounding box center [820, 262] width 38 height 39
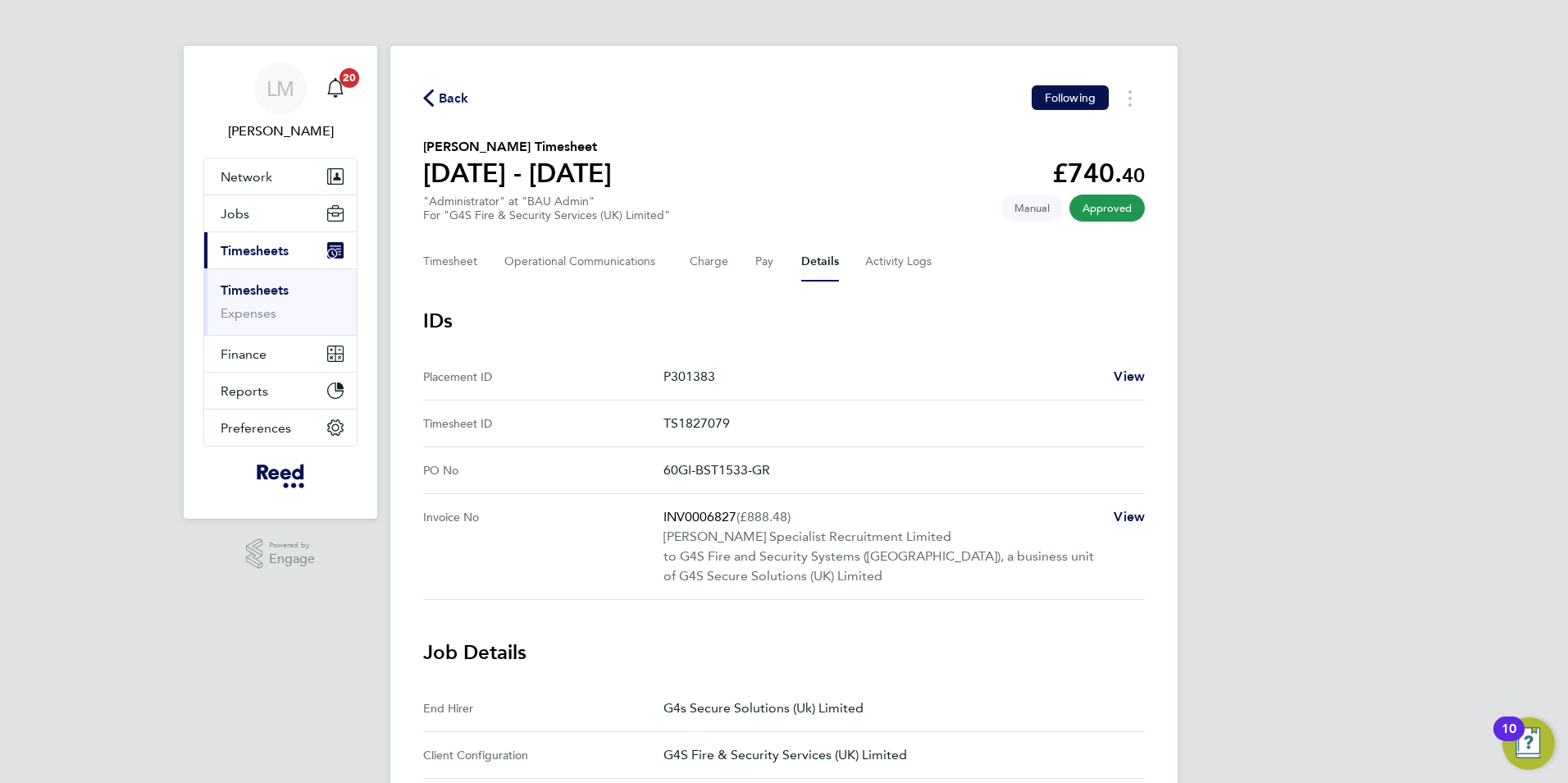
drag, startPoint x: 655, startPoint y: 471, endPoint x: 848, endPoint y: 469, distance: 193.0
click at [848, 469] on No "PO No 60GI-BST1533-GR" at bounding box center [784, 471] width 722 height 47
copy No "60GI-BST1533-GR"
